Goal: Communication & Community: Connect with others

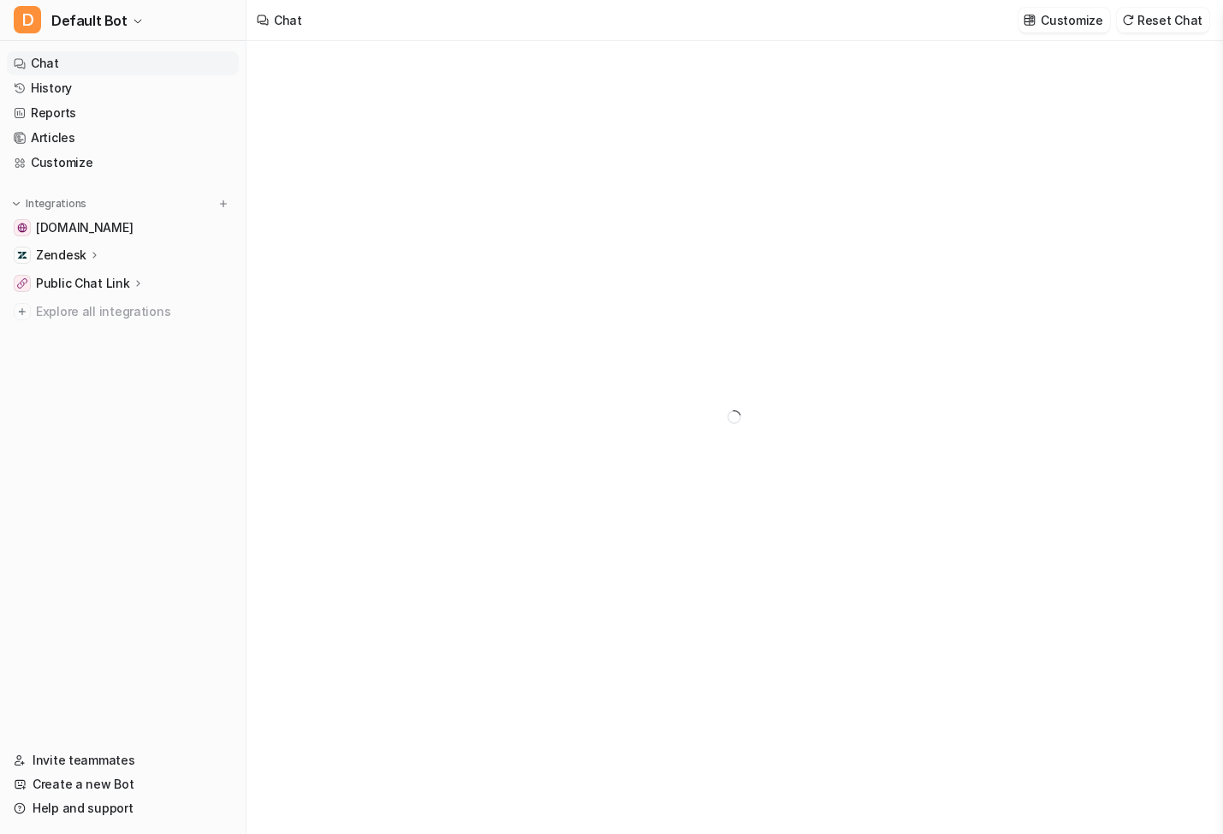
type textarea "**********"
click at [94, 760] on link "Invite teammates" at bounding box center [123, 760] width 232 height 24
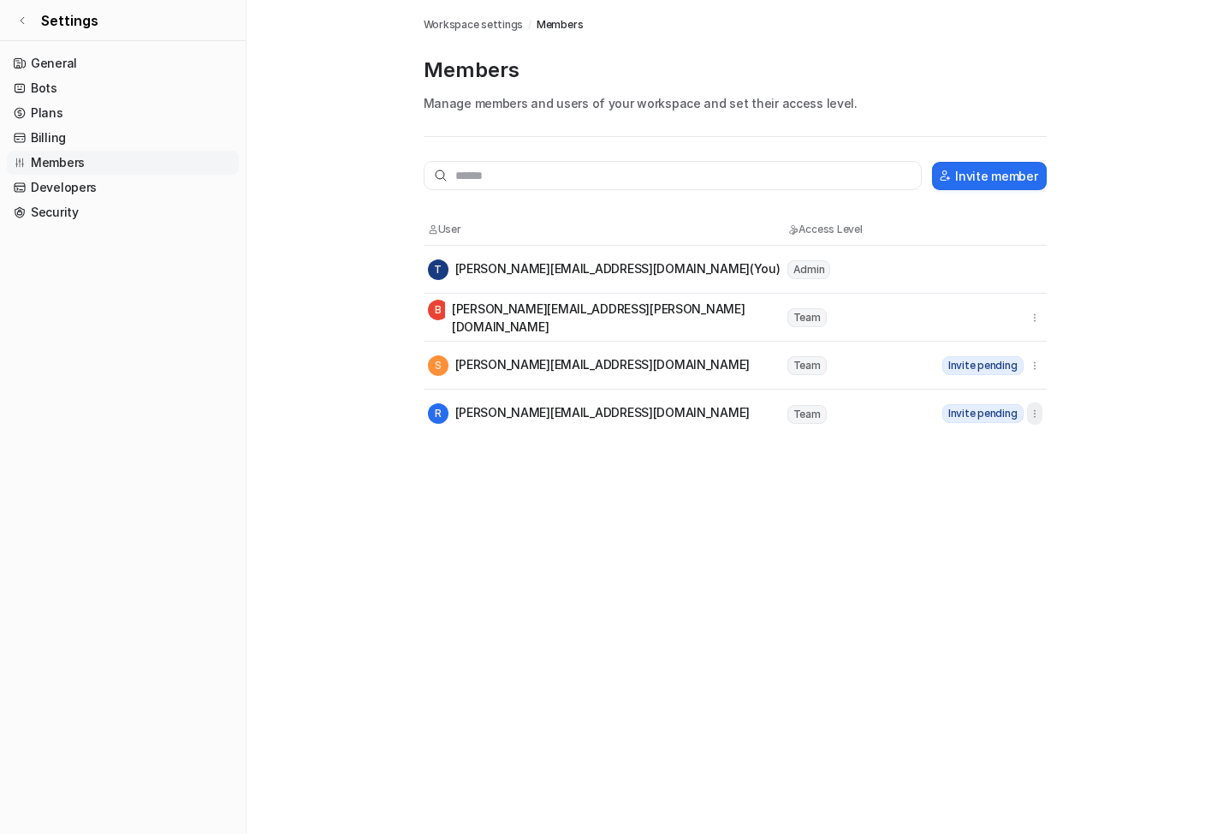
click at [1038, 418] on icon "button" at bounding box center [1035, 413] width 12 height 12
click at [1015, 449] on button "Resend invite" at bounding box center [946, 451] width 185 height 32
click at [1036, 368] on icon "button" at bounding box center [1035, 365] width 12 height 12
click at [1022, 396] on button "Resend invite" at bounding box center [946, 403] width 185 height 32
click at [618, 178] on input "text" at bounding box center [673, 175] width 499 height 29
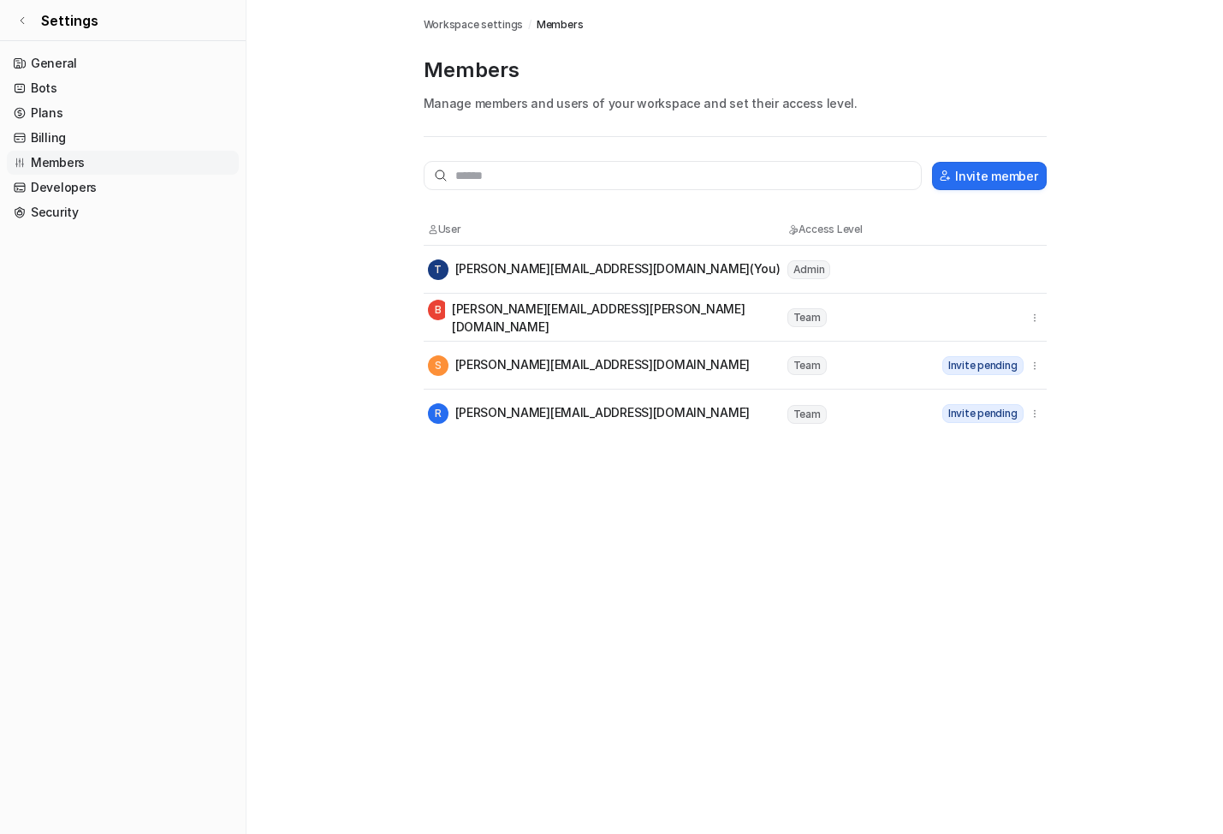
click at [807, 487] on div "Members Workspace settings / Members Members Manage members and users of your w…" at bounding box center [611, 417] width 1223 height 834
click at [565, 175] on input "text" at bounding box center [673, 175] width 499 height 29
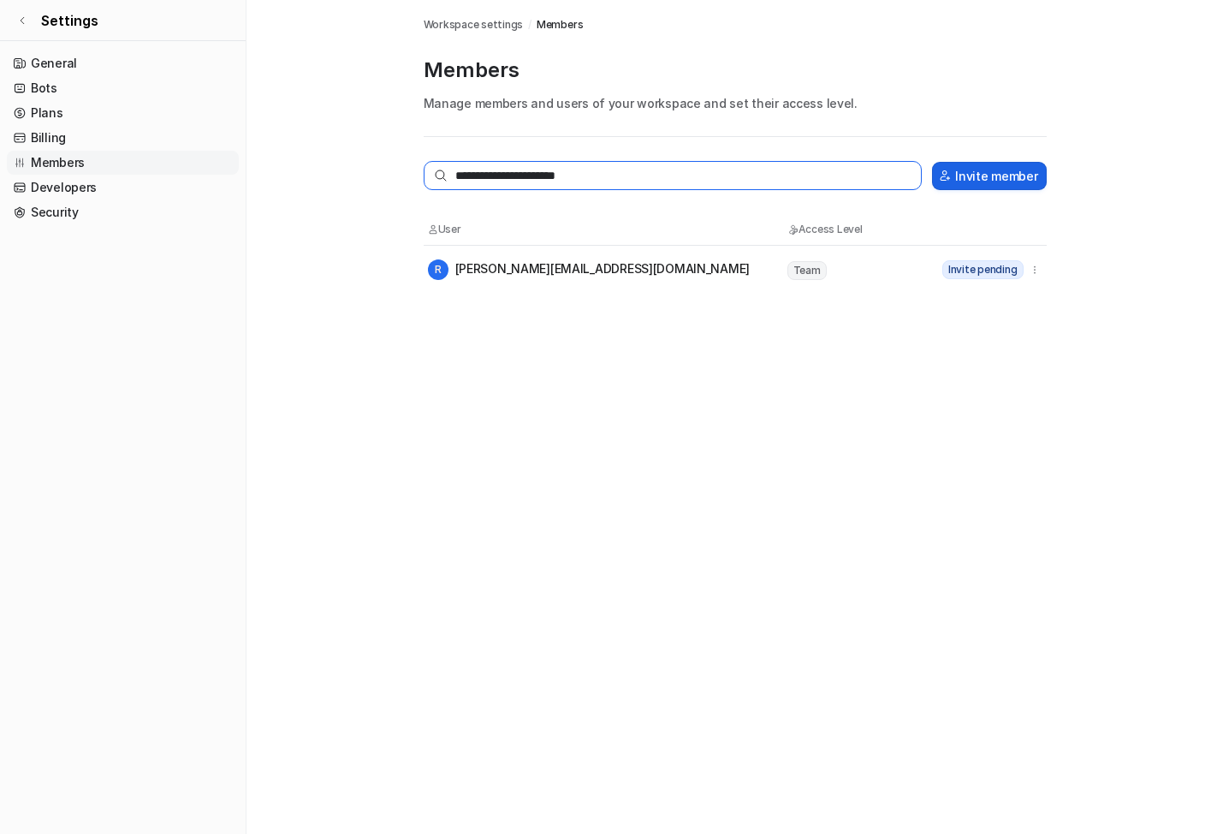
type input "**********"
click at [1002, 171] on button "Invite member" at bounding box center [989, 176] width 114 height 28
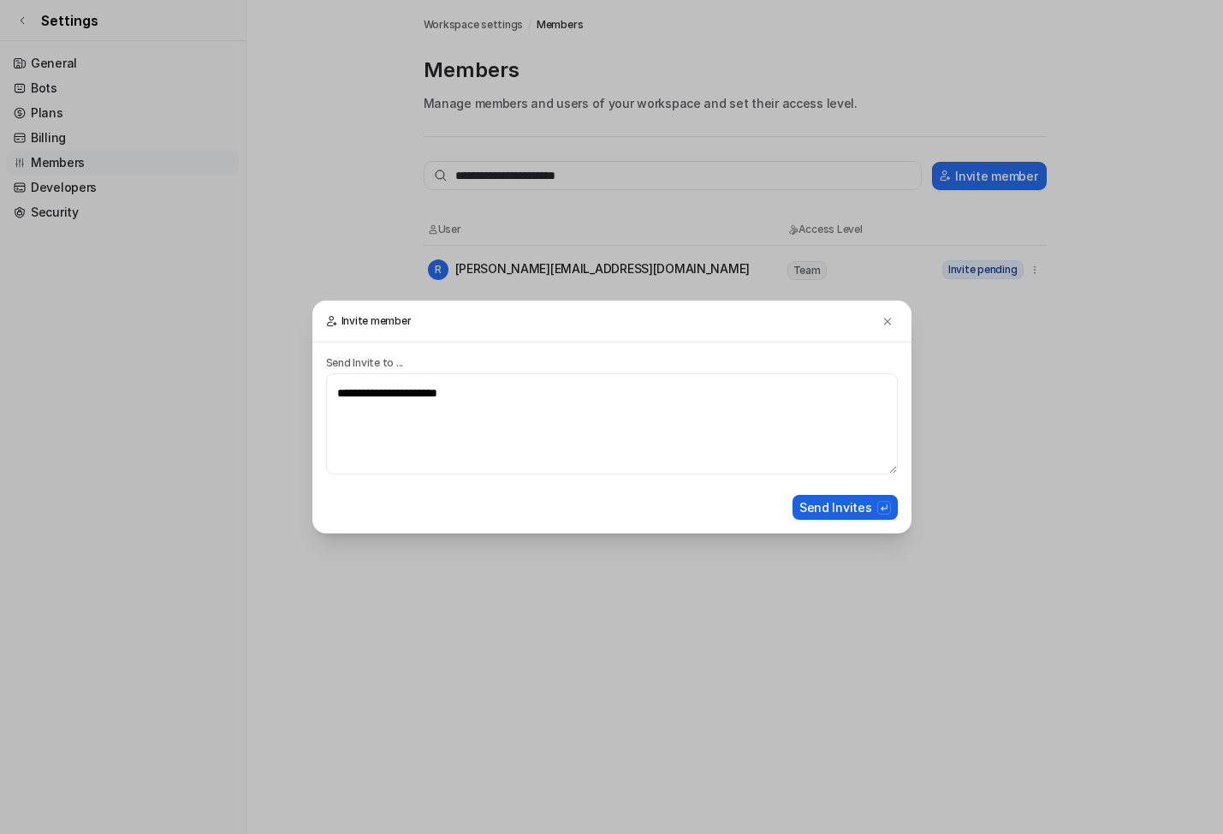
click at [864, 507] on button "Send Invites" at bounding box center [844, 507] width 105 height 25
